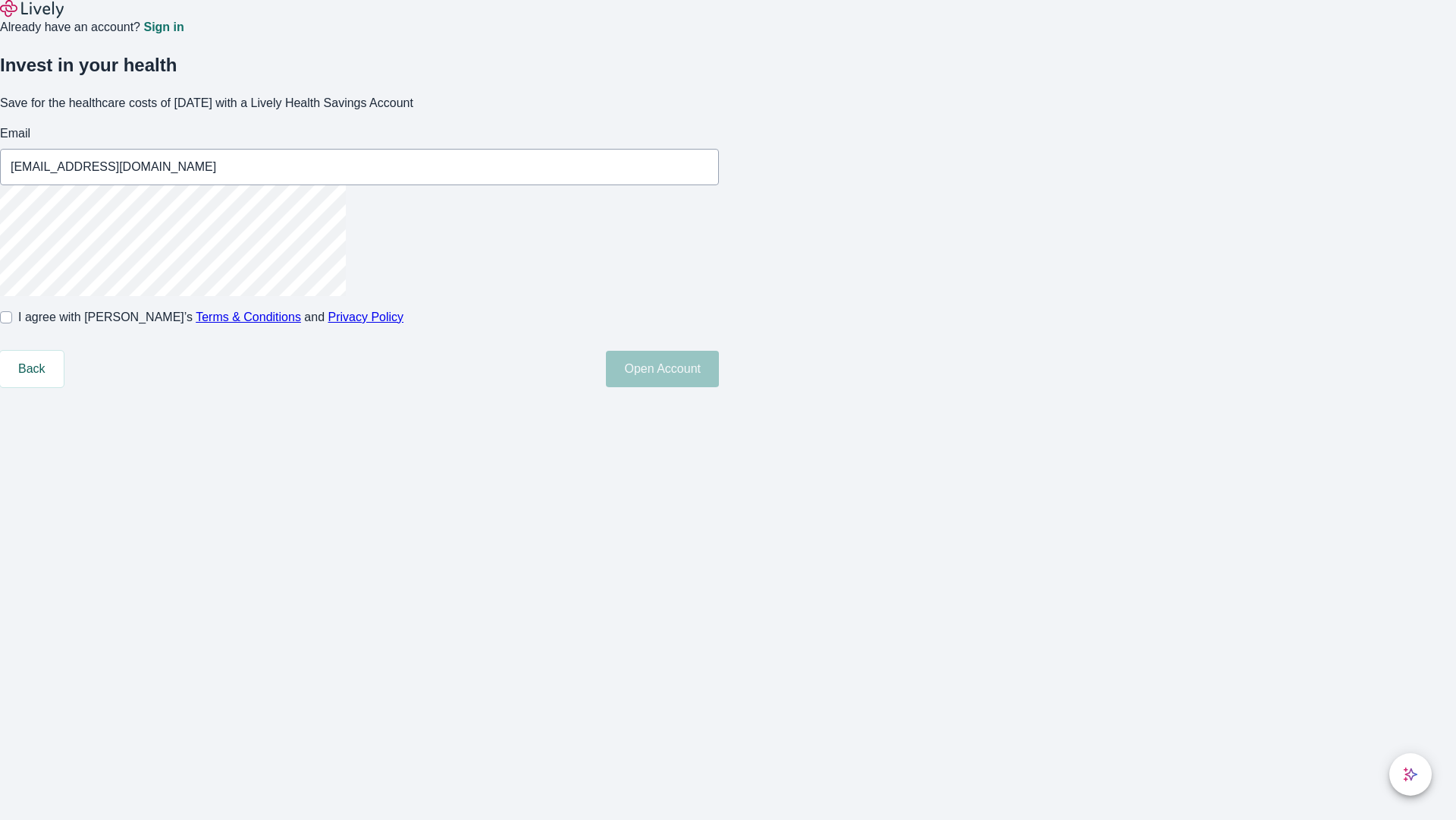
click at [12, 323] on input "I agree with Lively’s Terms & Conditions and Privacy Policy" at bounding box center [5, 317] width 12 height 12
checkbox input "true"
click at [719, 387] on button "Open Account" at bounding box center [662, 369] width 113 height 36
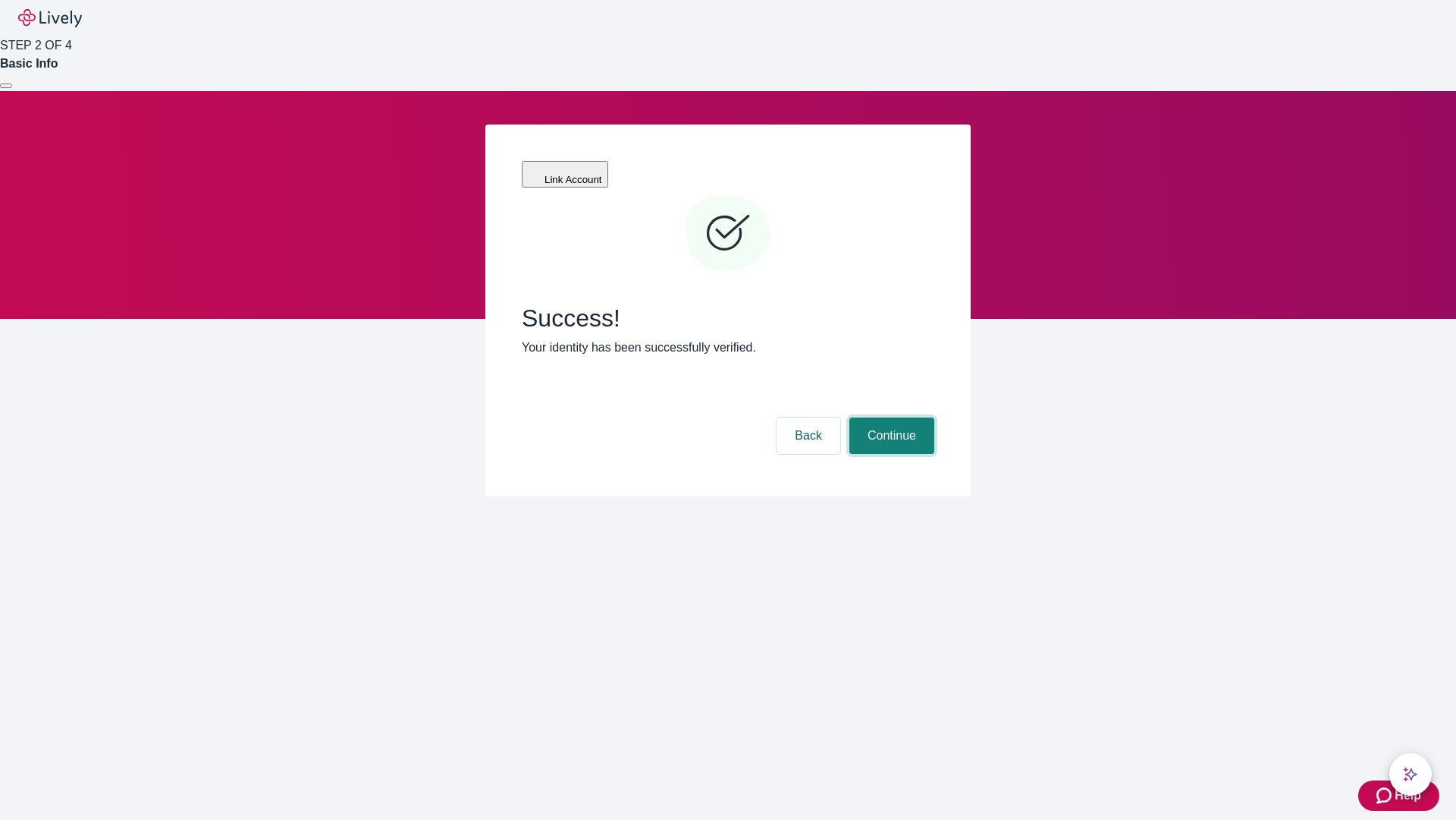
click at [890, 418] on button "Continue" at bounding box center [892, 436] width 85 height 36
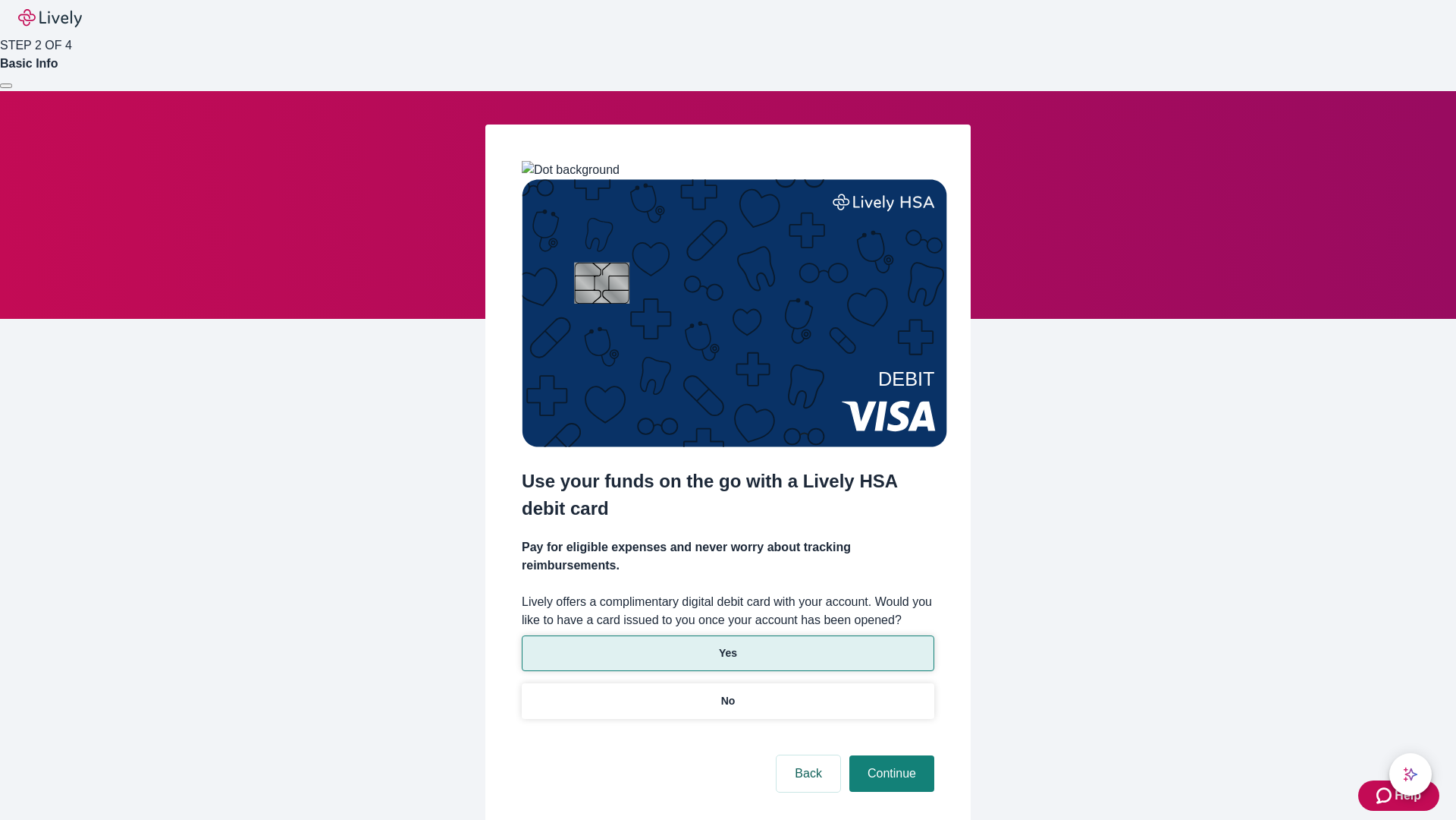
click at [728, 645] on p "Yes" at bounding box center [728, 653] width 18 height 16
click at [890, 755] on button "Continue" at bounding box center [892, 773] width 85 height 36
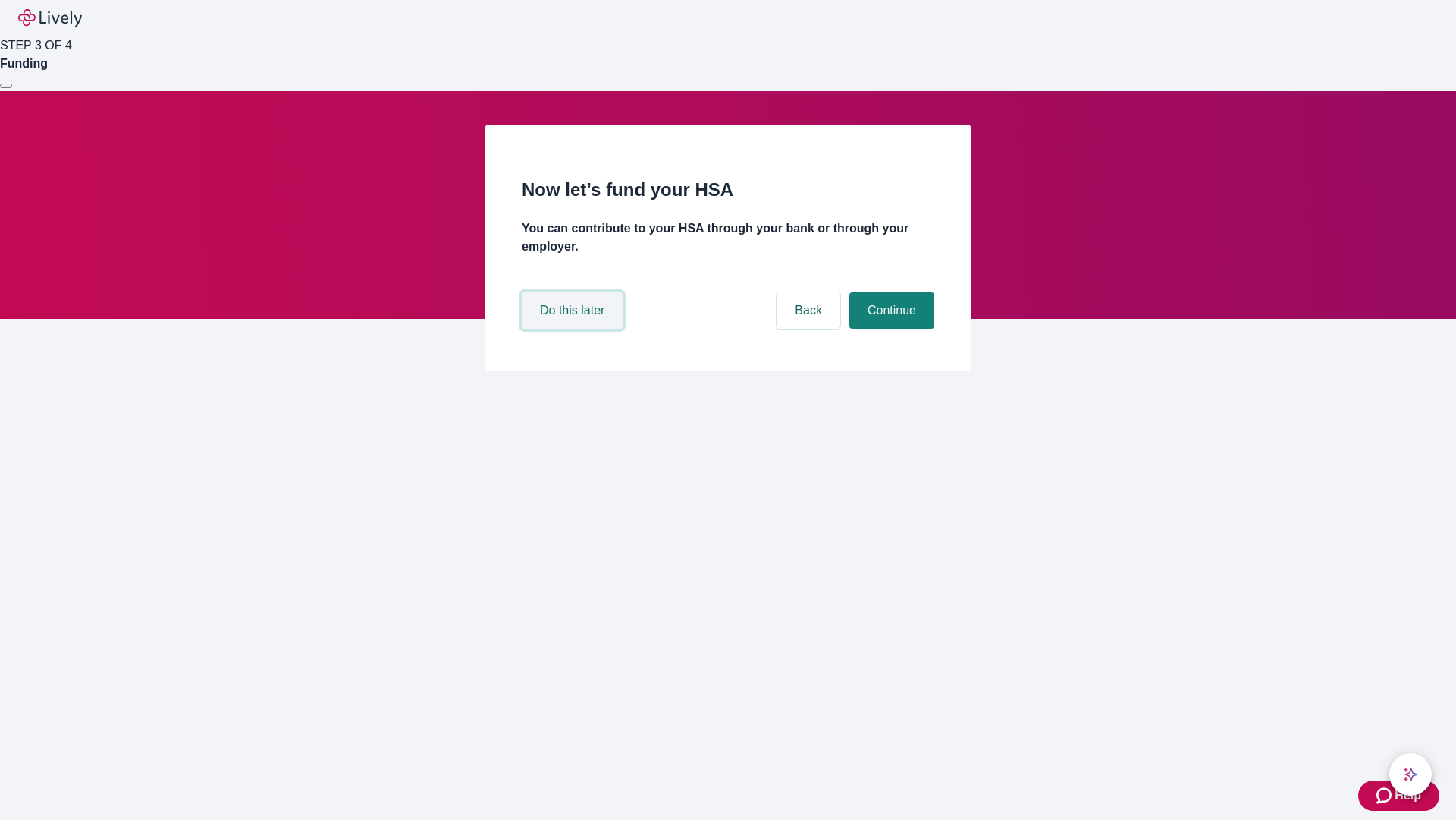
click at [574, 328] on button "Do this later" at bounding box center [572, 310] width 101 height 36
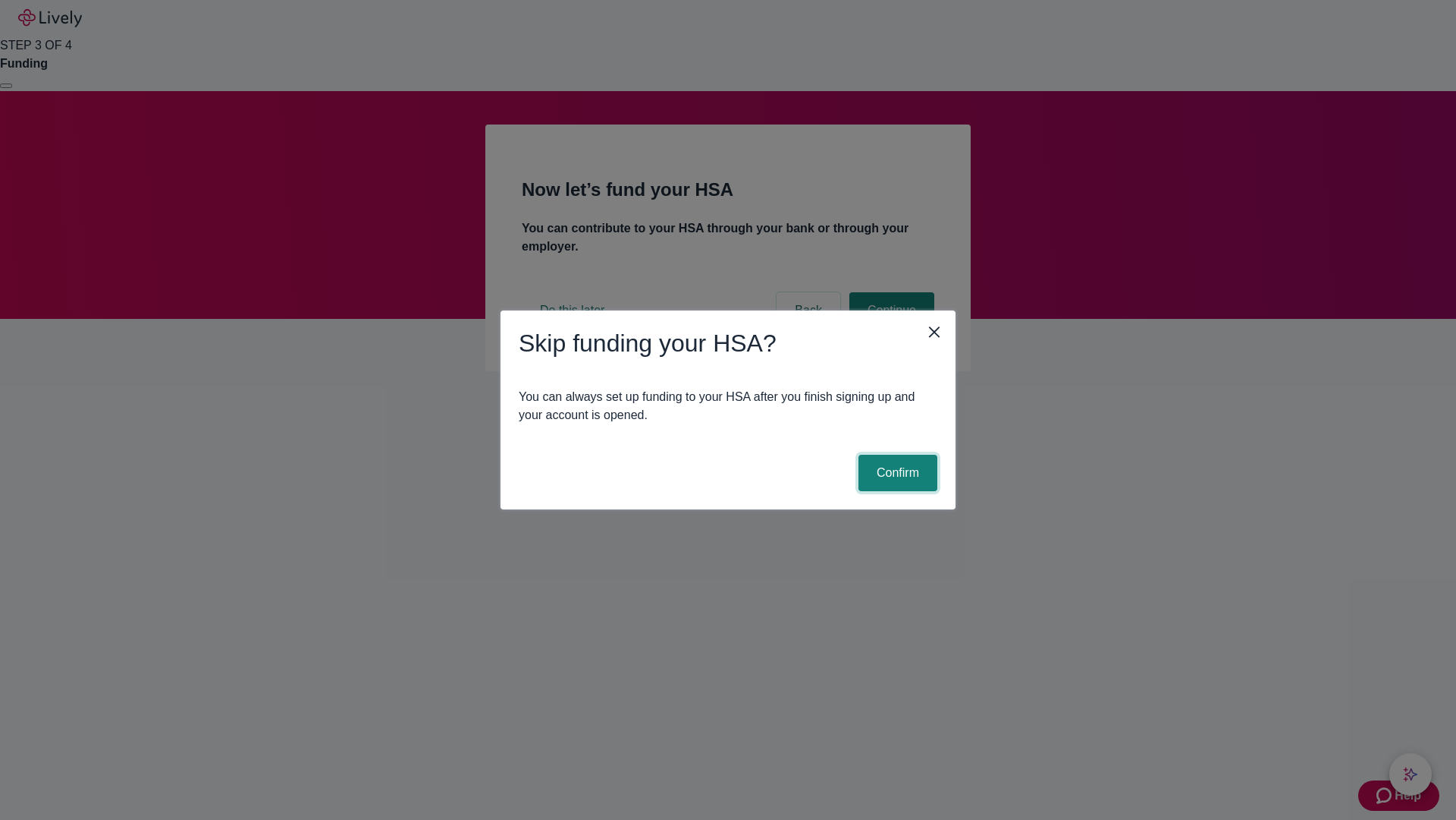
click at [896, 473] on button "Confirm" at bounding box center [898, 473] width 79 height 36
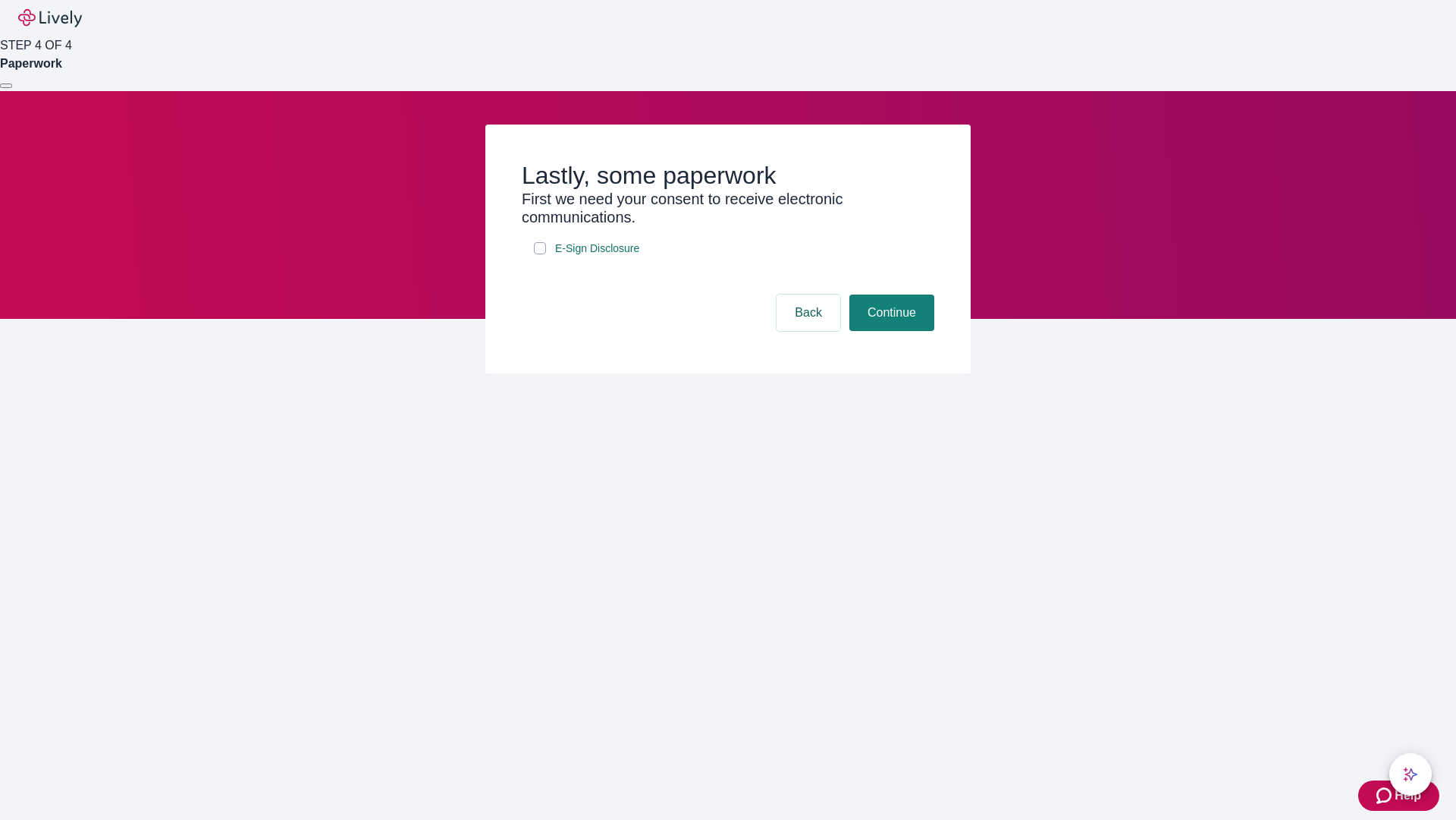
click at [540, 254] on input "E-Sign Disclosure" at bounding box center [539, 247] width 12 height 12
checkbox input "true"
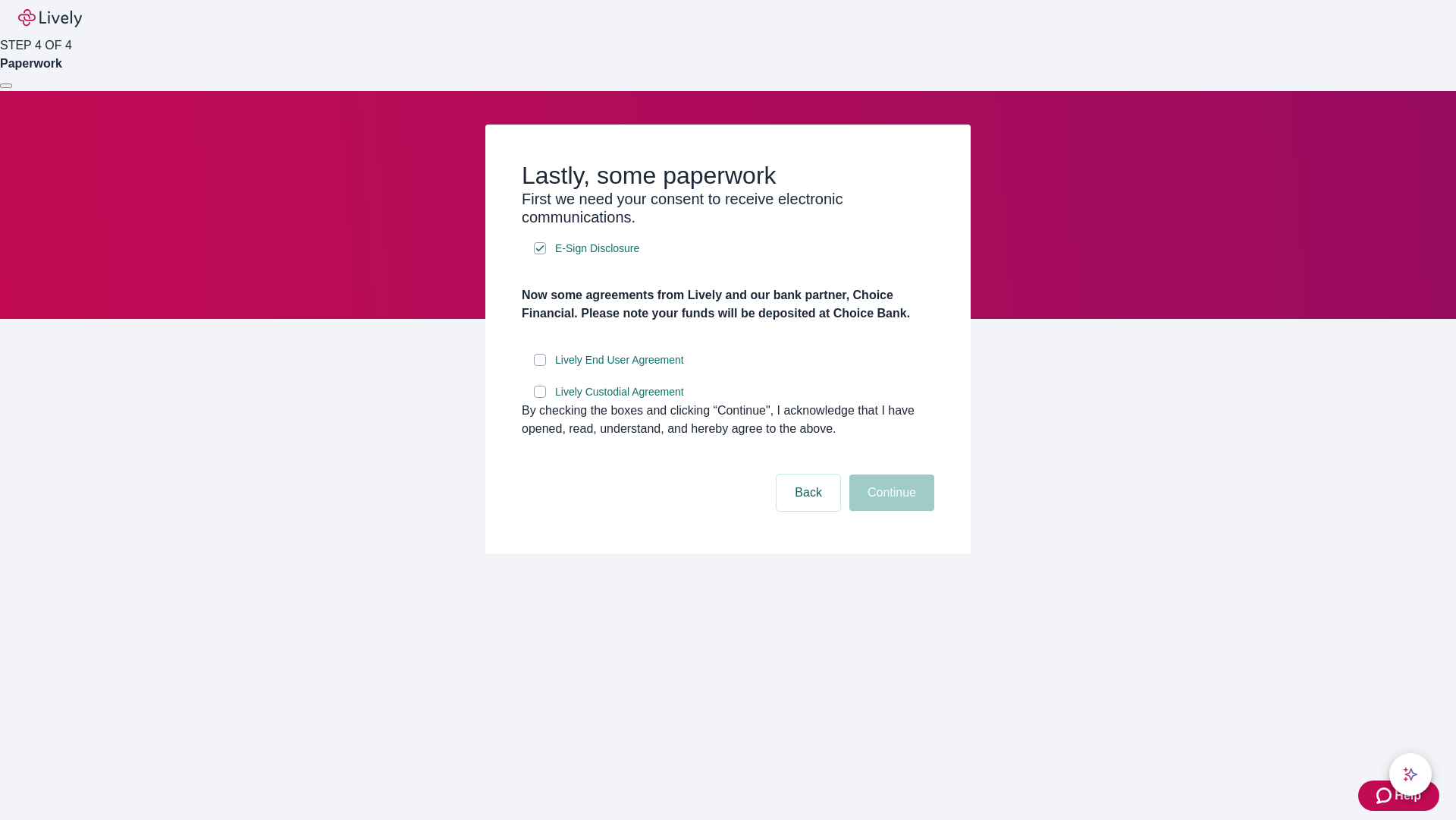
click at [540, 366] on input "Lively End User Agreement" at bounding box center [539, 359] width 12 height 12
checkbox input "true"
click at [540, 398] on input "Lively Custodial Agreement" at bounding box center [539, 391] width 12 height 12
checkbox input "true"
click at [890, 511] on button "Continue" at bounding box center [892, 493] width 85 height 36
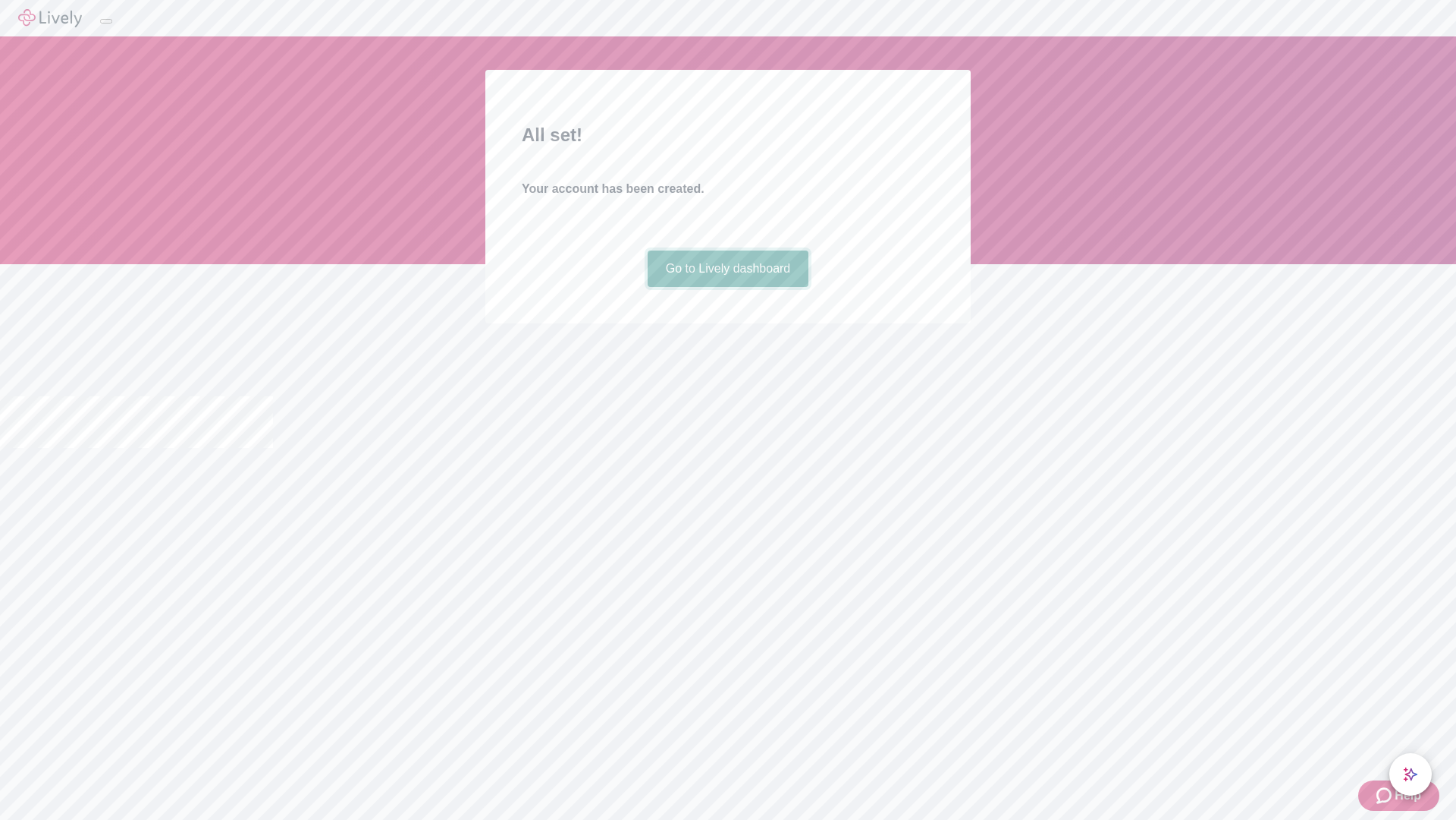
click at [728, 287] on link "Go to Lively dashboard" at bounding box center [728, 269] width 161 height 36
